Goal: Information Seeking & Learning: Find specific page/section

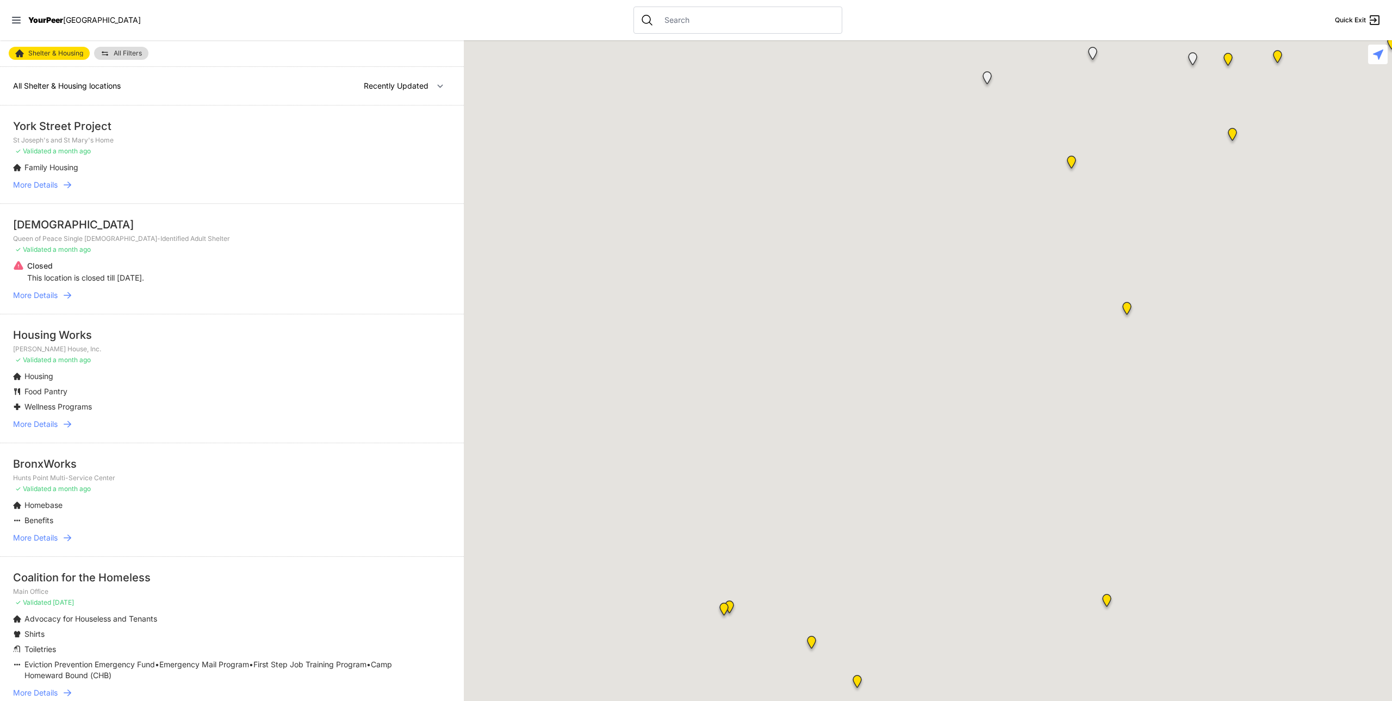
select select "recentlyUpdated"
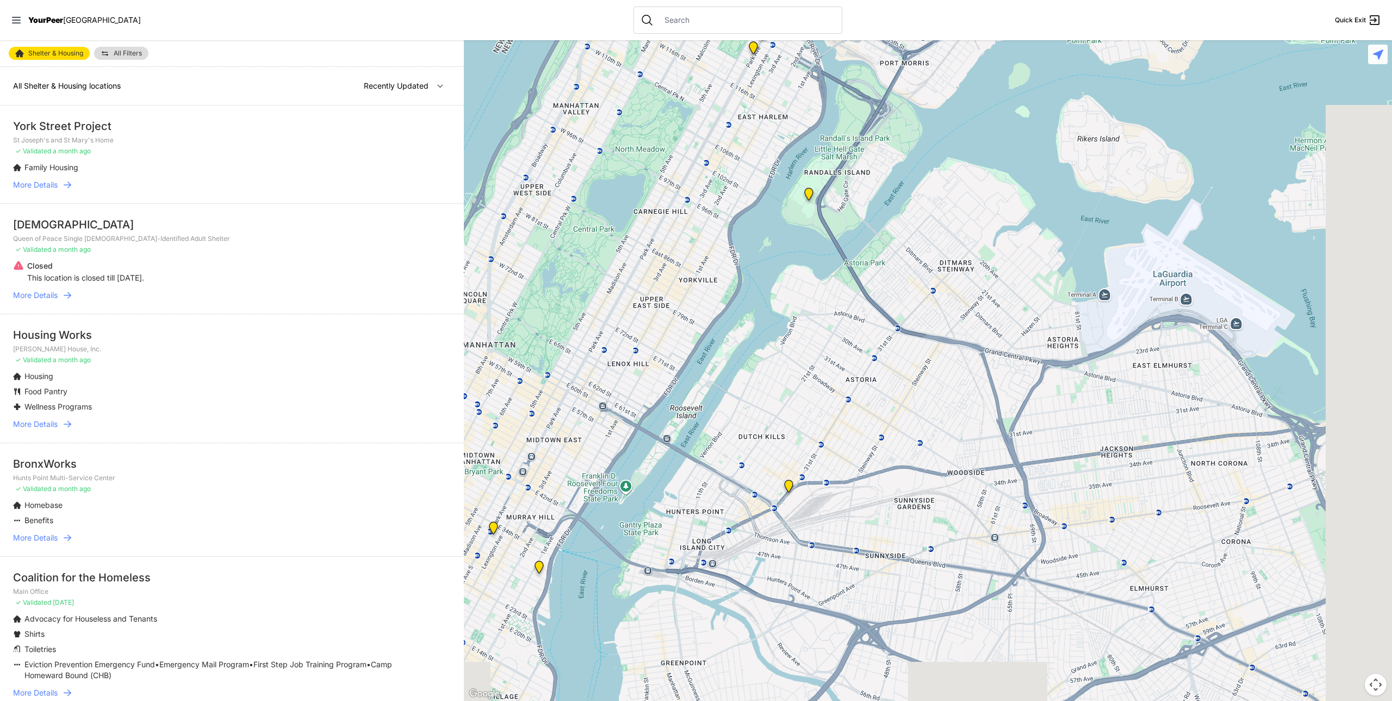
drag, startPoint x: 1104, startPoint y: 402, endPoint x: 767, endPoint y: 280, distance: 359.2
click at [767, 280] on div at bounding box center [928, 370] width 928 height 661
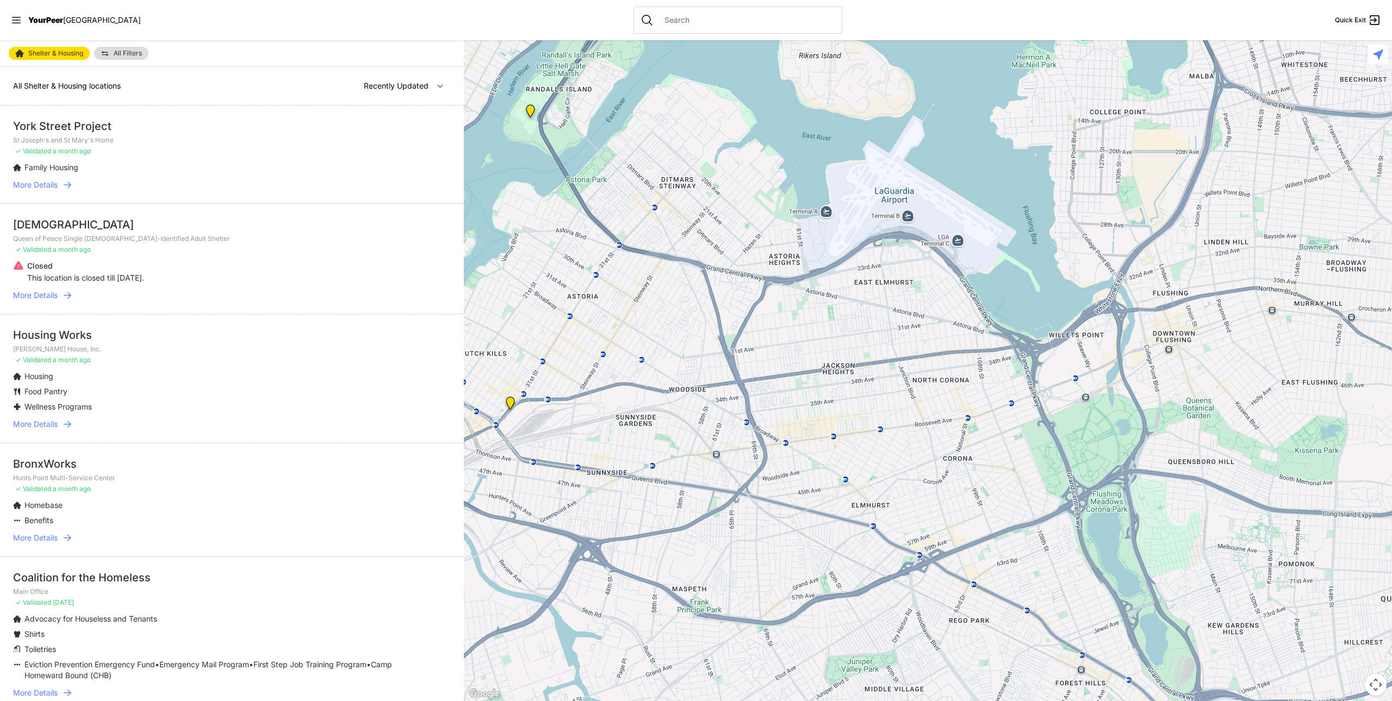
drag, startPoint x: 1006, startPoint y: 392, endPoint x: 787, endPoint y: 329, distance: 228.0
click at [748, 316] on div at bounding box center [928, 370] width 928 height 661
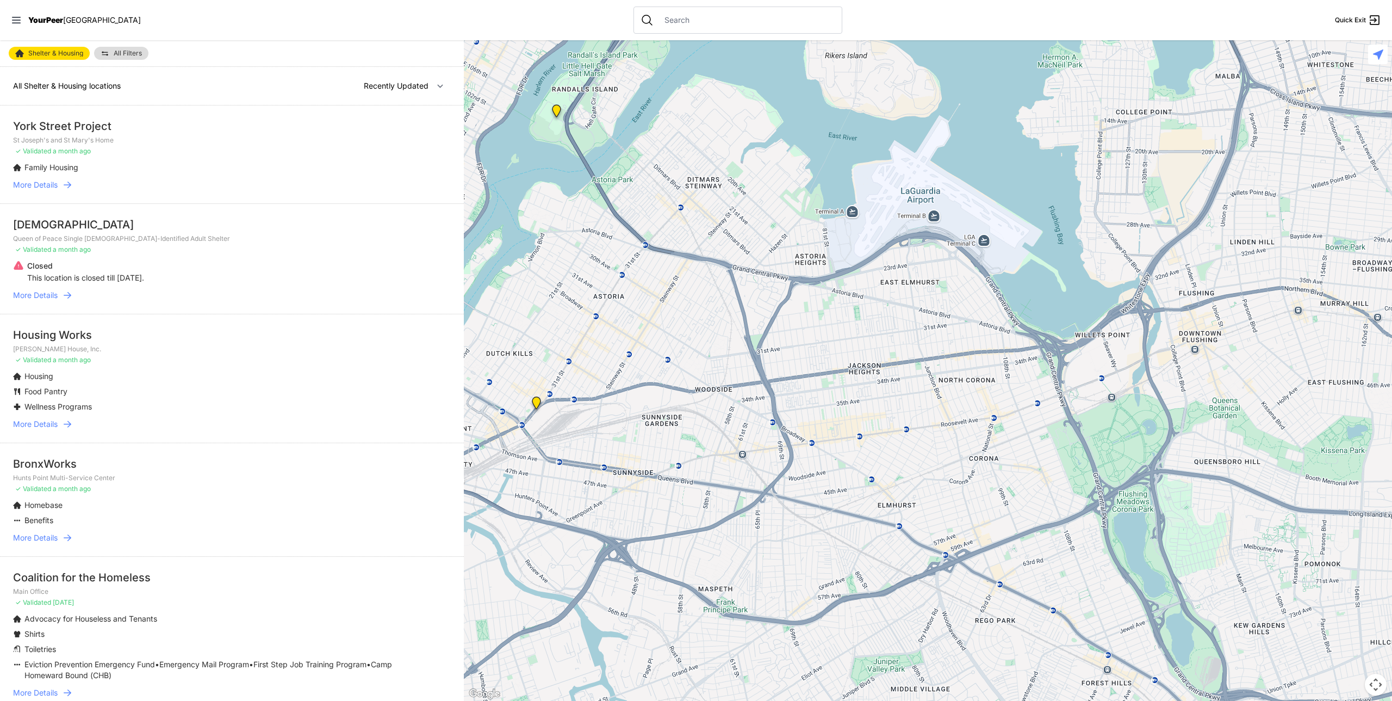
click at [537, 402] on img "Queens - Main Office" at bounding box center [537, 404] width 14 height 17
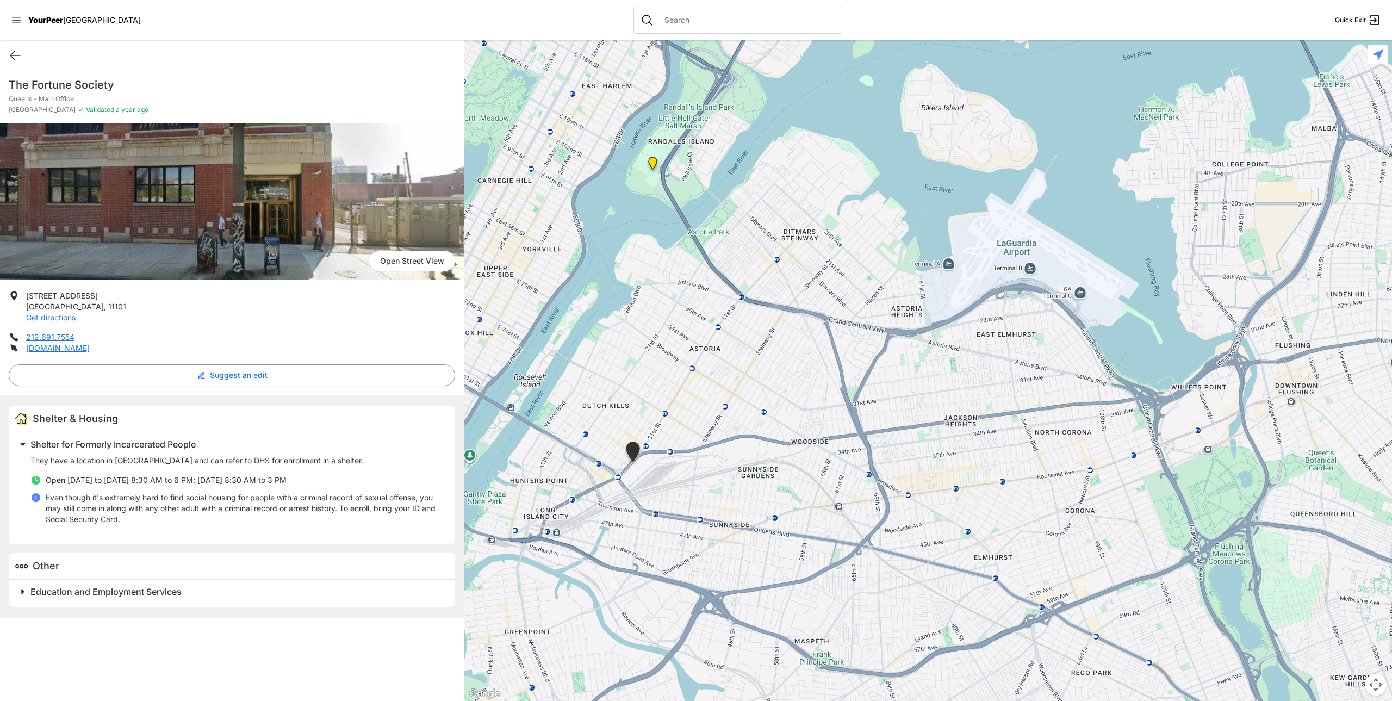
drag, startPoint x: 1051, startPoint y: 370, endPoint x: 755, endPoint y: 467, distance: 311.1
click at [755, 467] on div at bounding box center [928, 370] width 928 height 661
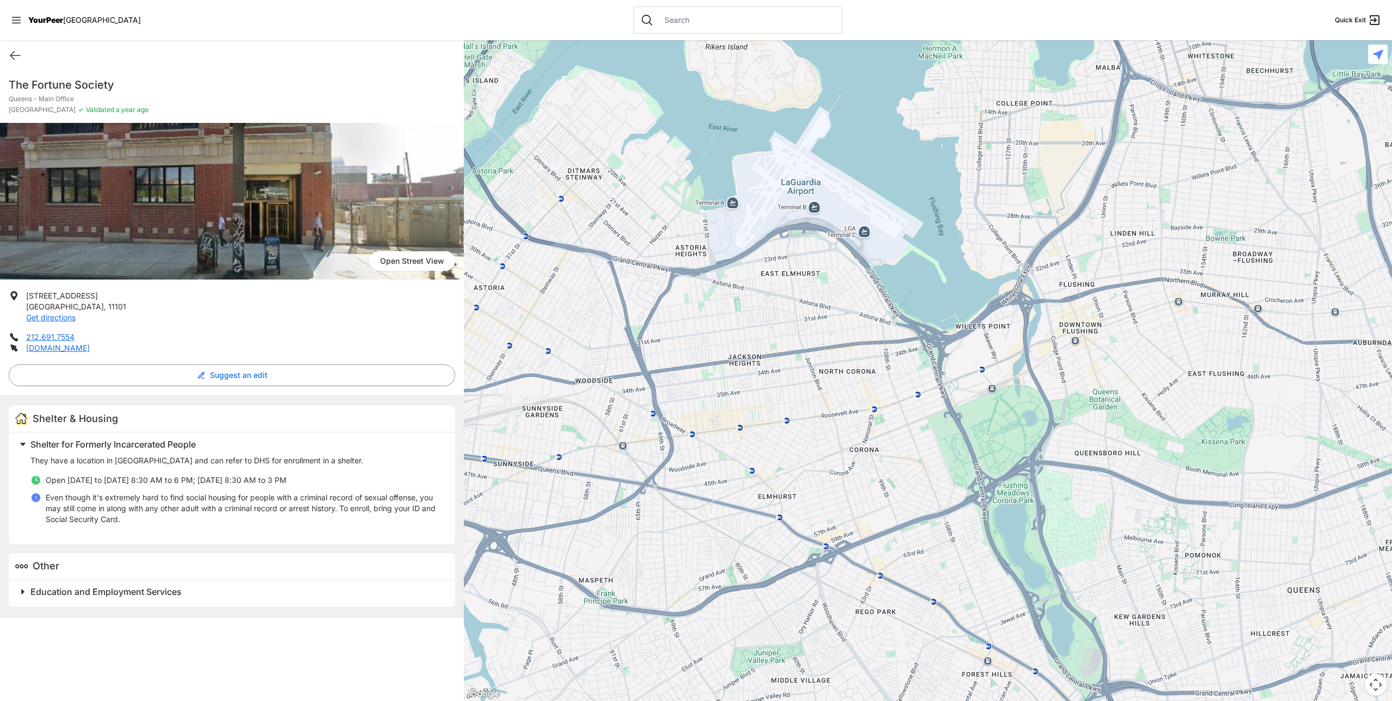
drag, startPoint x: 1007, startPoint y: 420, endPoint x: 790, endPoint y: 359, distance: 225.9
click at [790, 359] on div at bounding box center [928, 370] width 928 height 661
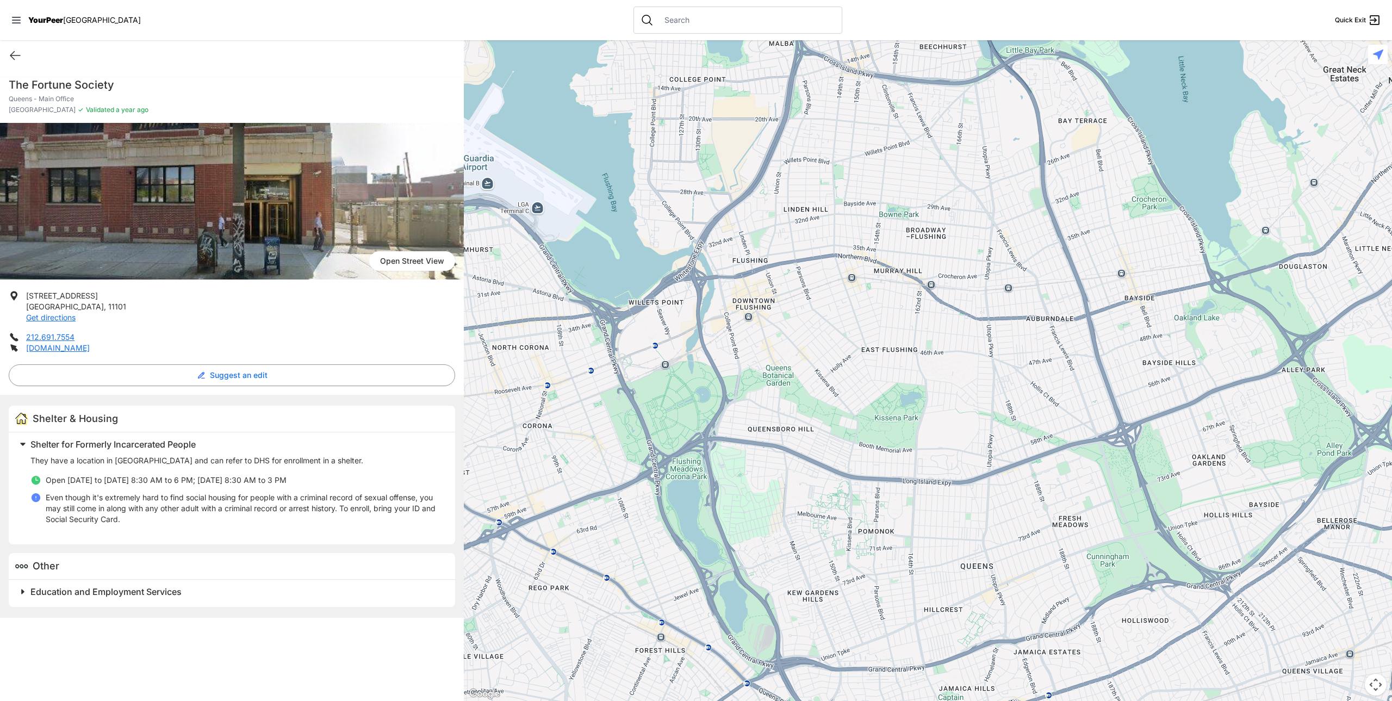
drag, startPoint x: 971, startPoint y: 402, endPoint x: 578, endPoint y: 454, distance: 396.0
click at [579, 453] on div at bounding box center [928, 370] width 928 height 661
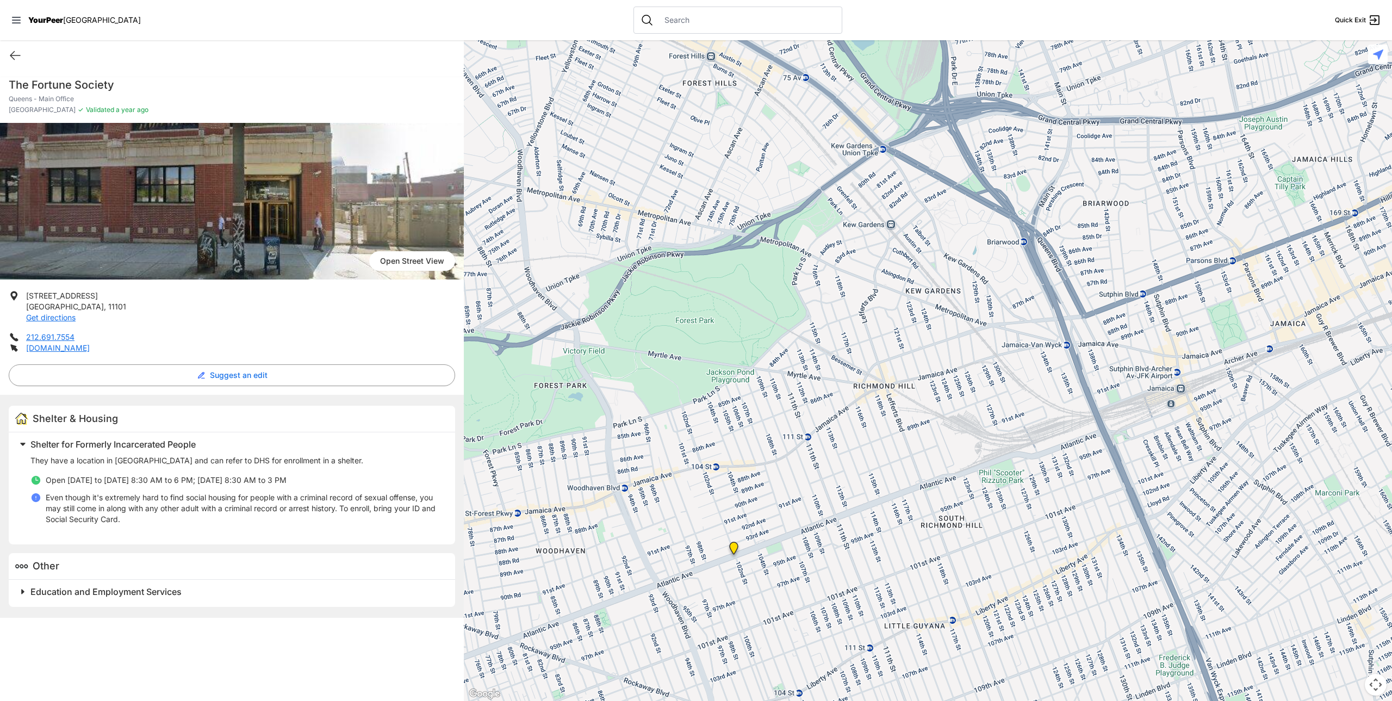
drag, startPoint x: 767, startPoint y: 597, endPoint x: 758, endPoint y: 506, distance: 91.8
click at [758, 506] on div at bounding box center [928, 370] width 928 height 661
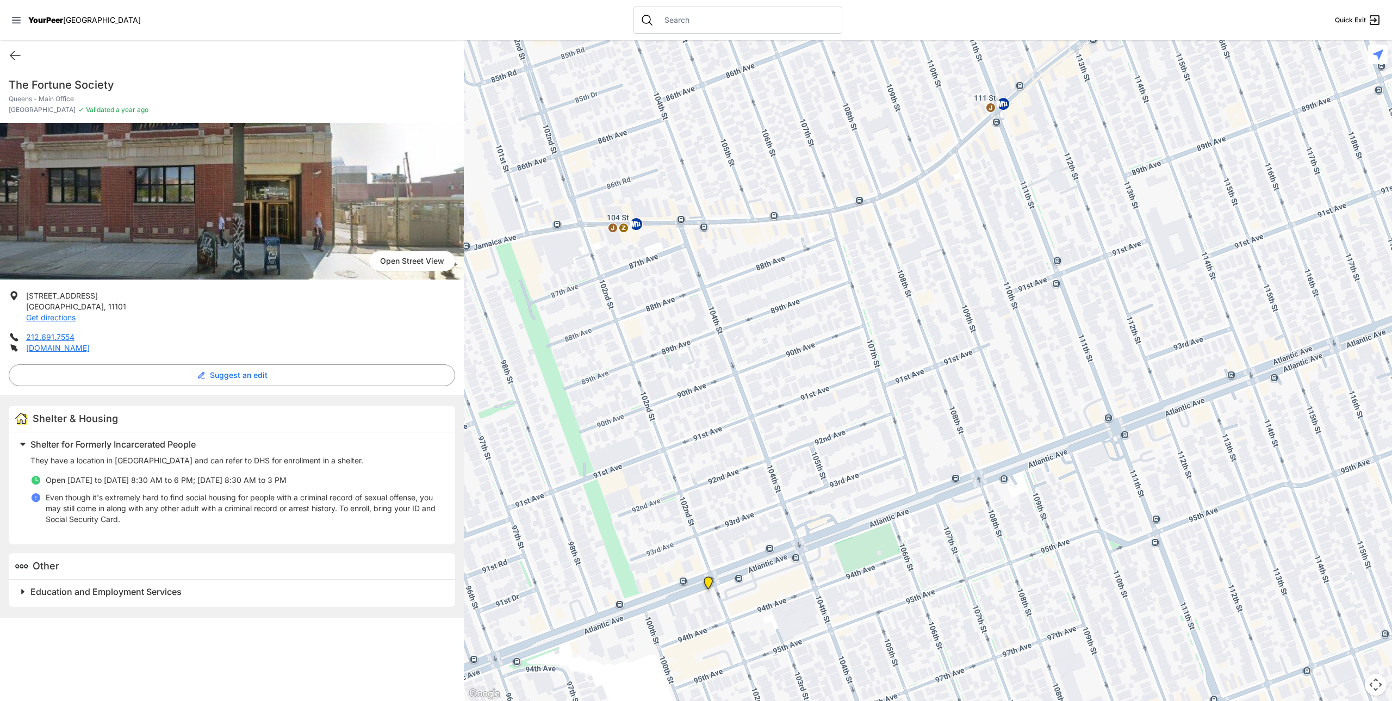
click at [708, 584] on img "Adult Drop-in Center" at bounding box center [708, 584] width 14 height 17
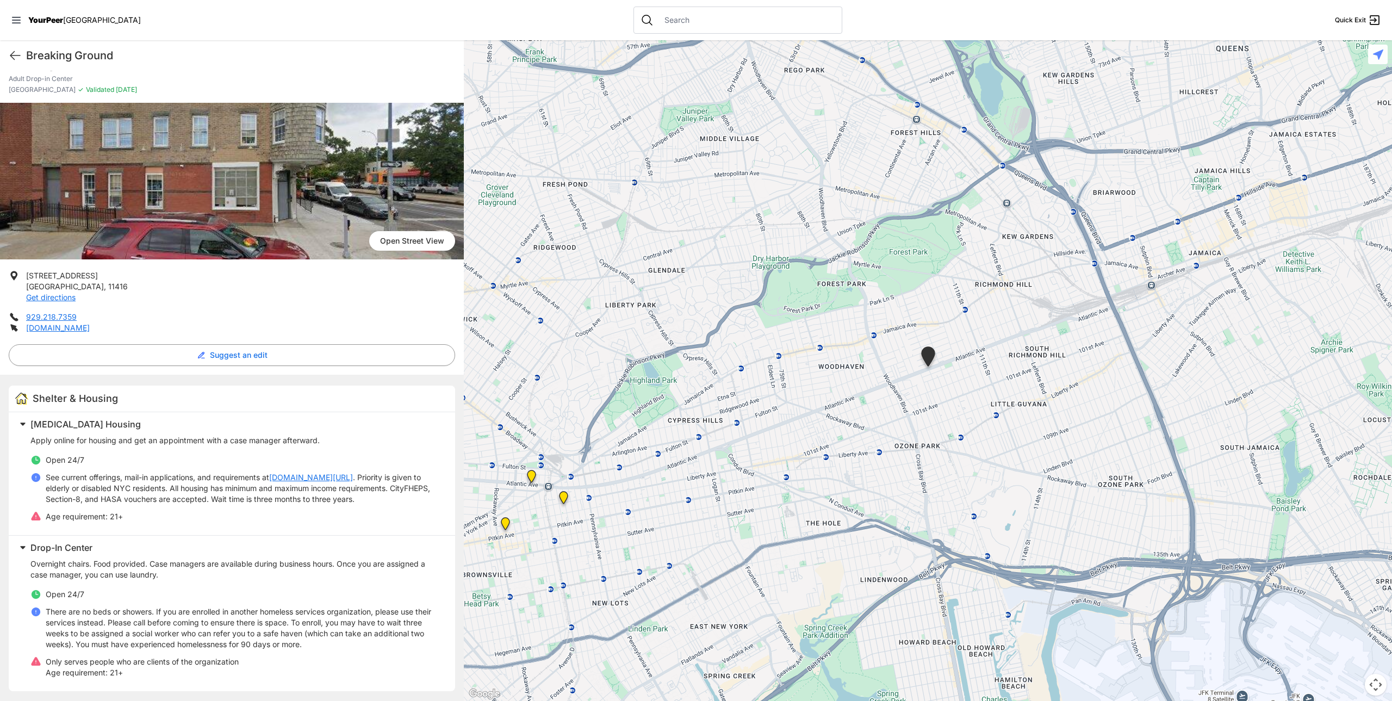
scroll to position [21, 0]
click at [306, 475] on link "[DOMAIN_NAME][URL]" at bounding box center [311, 476] width 84 height 11
